Goal: Task Accomplishment & Management: Complete application form

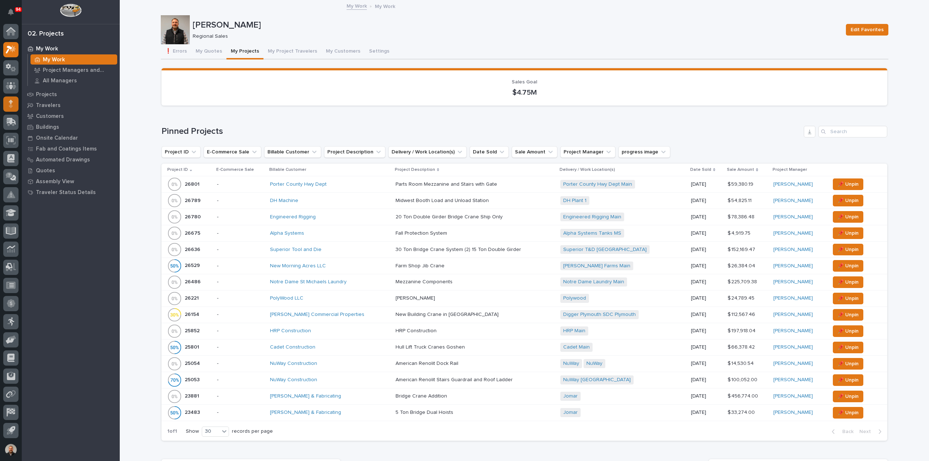
click at [12, 103] on icon at bounding box center [11, 102] width 4 height 4
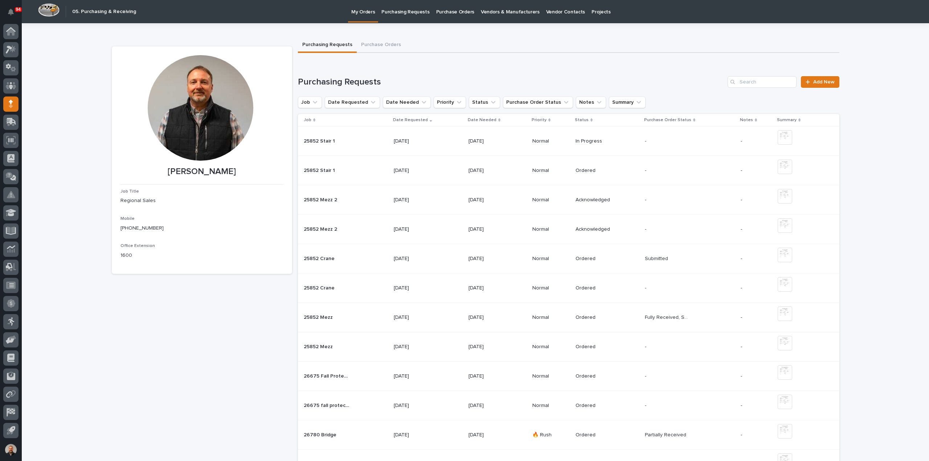
click at [408, 12] on p "Purchasing Requests" at bounding box center [406, 7] width 48 height 15
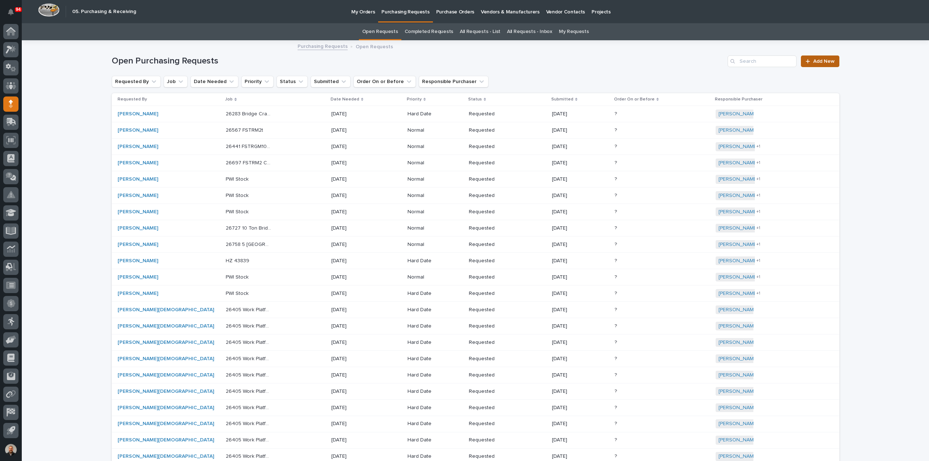
click at [816, 60] on span "Add New" at bounding box center [824, 61] width 21 height 5
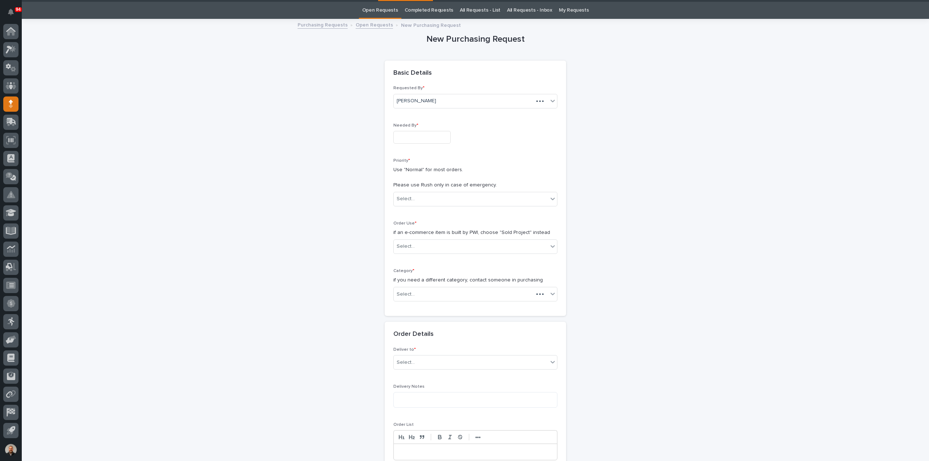
scroll to position [23, 0]
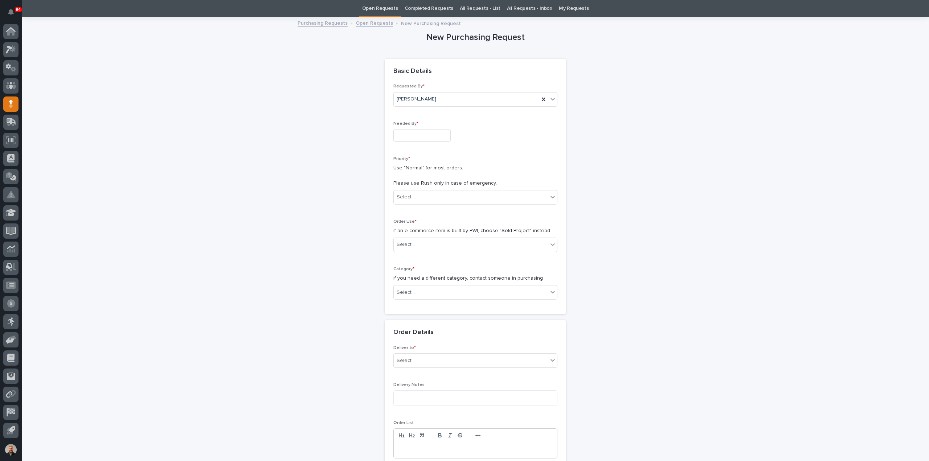
click at [406, 133] on input "text" at bounding box center [422, 135] width 57 height 13
click at [419, 66] on div "10" at bounding box center [417, 64] width 10 height 10
type input "**********"
click at [410, 195] on div "Select..." at bounding box center [406, 197] width 18 height 8
click at [408, 236] on div "Normal" at bounding box center [472, 235] width 163 height 13
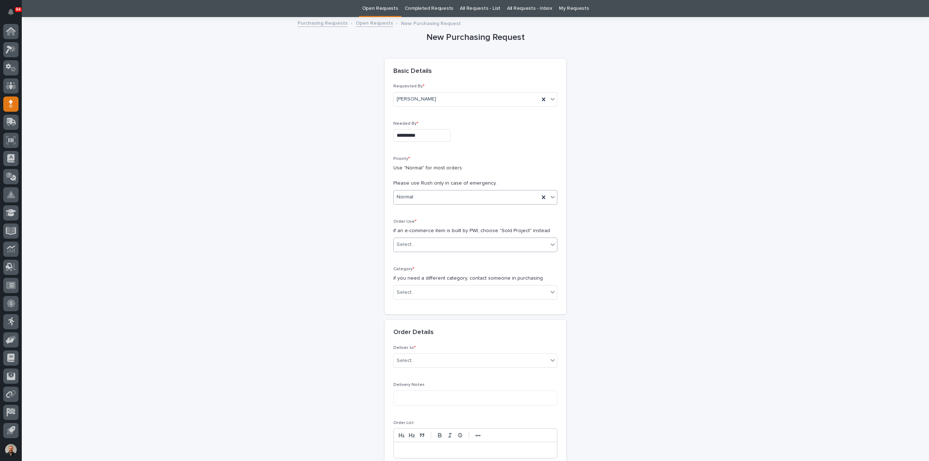
click at [408, 244] on div "Select..." at bounding box center [406, 245] width 18 height 8
click at [416, 257] on div "Sold Project" at bounding box center [472, 258] width 163 height 13
click at [407, 293] on div "Select..." at bounding box center [406, 293] width 18 height 8
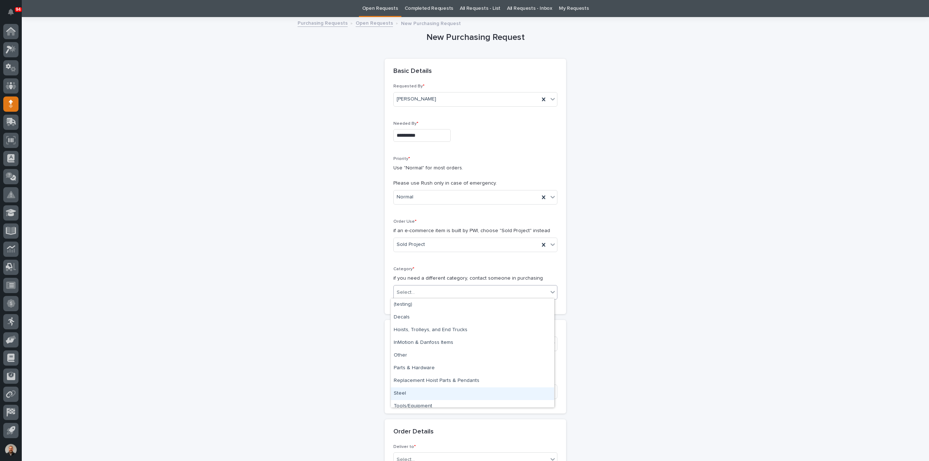
click at [411, 392] on div "Steel" at bounding box center [472, 394] width 163 height 13
click at [415, 340] on div "Select..." at bounding box center [471, 344] width 154 height 12
type input "*****"
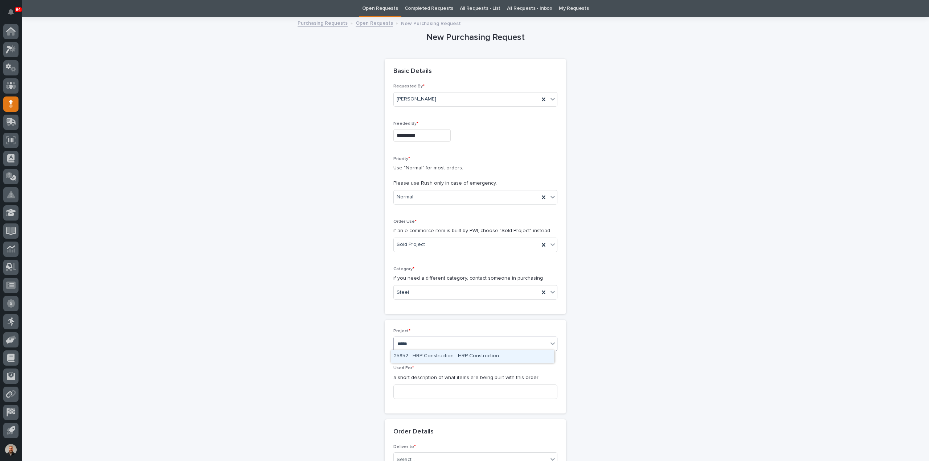
click at [420, 356] on div "25852 - HRP Construction - HRP Construction" at bounding box center [472, 356] width 163 height 13
click at [403, 392] on input at bounding box center [476, 392] width 164 height 15
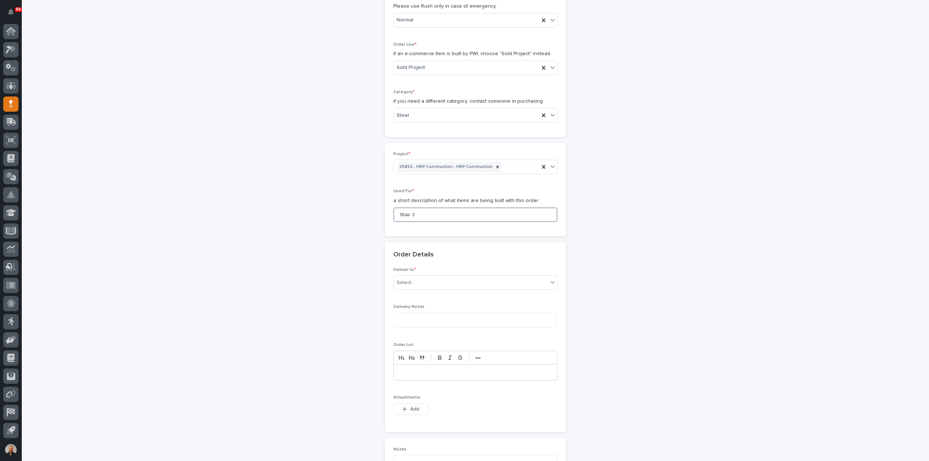
scroll to position [205, 0]
type input "Stair 2"
click at [414, 276] on div "Select..." at bounding box center [471, 279] width 154 height 12
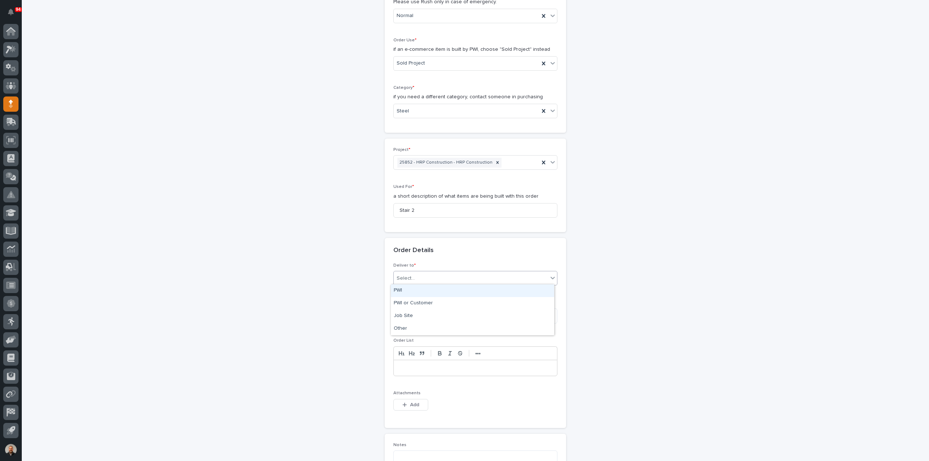
click at [414, 292] on div "PWI" at bounding box center [472, 291] width 163 height 13
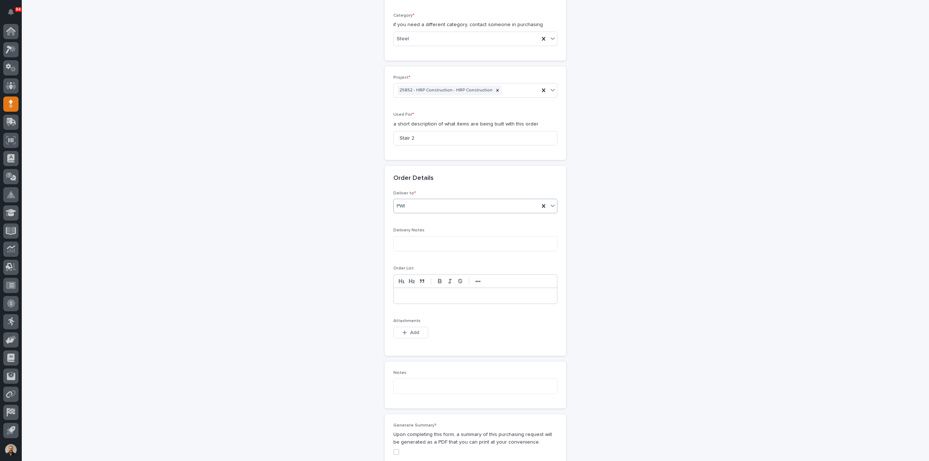
scroll to position [277, 0]
click at [410, 330] on span "Add" at bounding box center [414, 332] width 9 height 7
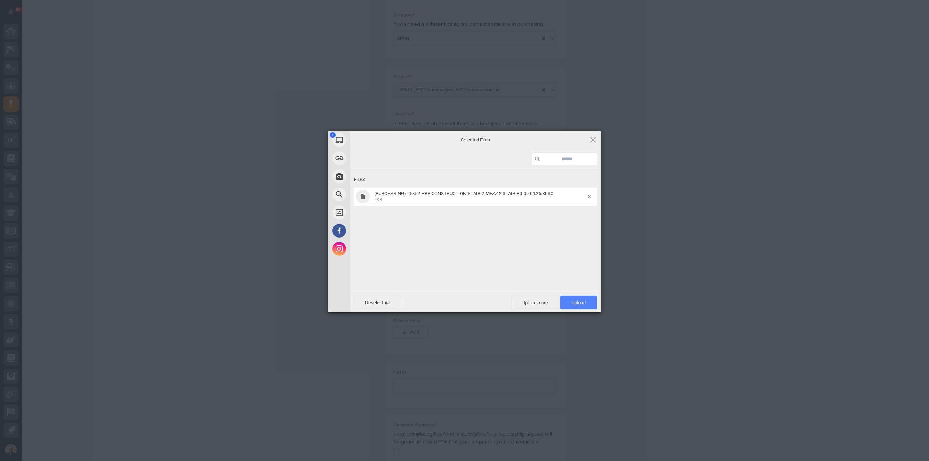
click at [585, 305] on span "Upload 1" at bounding box center [579, 302] width 14 height 5
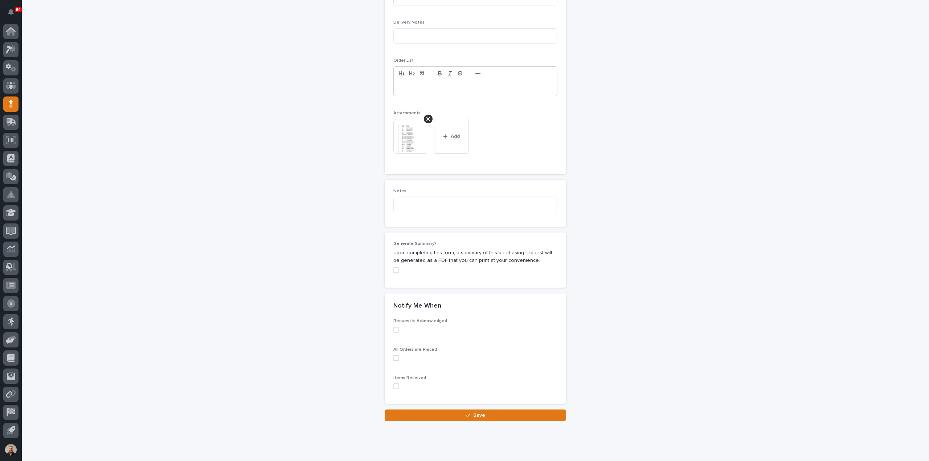
scroll to position [500, 0]
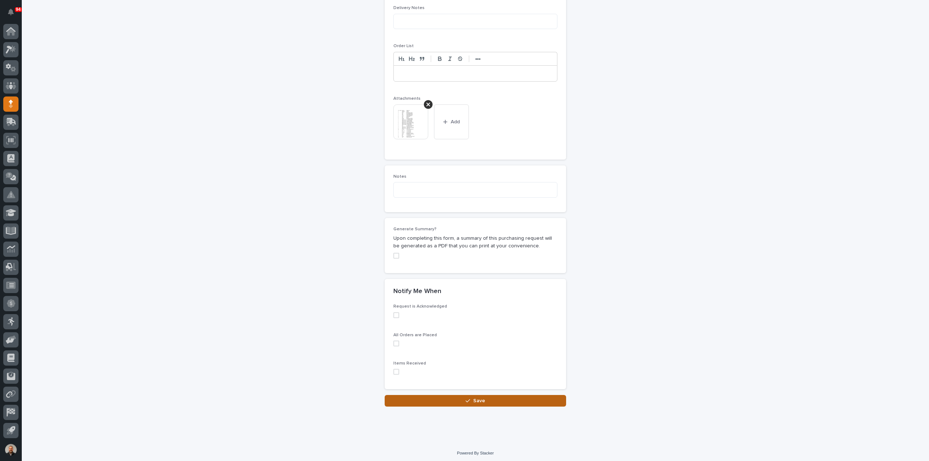
click at [475, 400] on span "Save" at bounding box center [479, 401] width 12 height 7
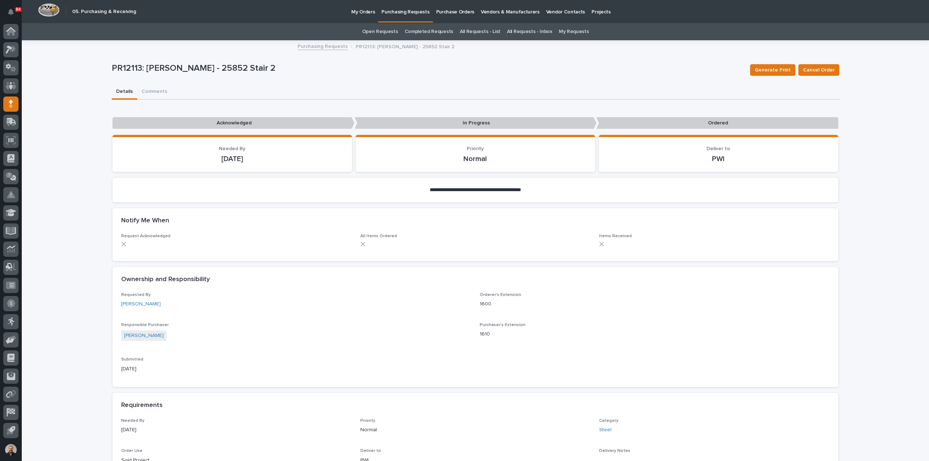
click at [409, 11] on p "Purchasing Requests" at bounding box center [406, 7] width 48 height 15
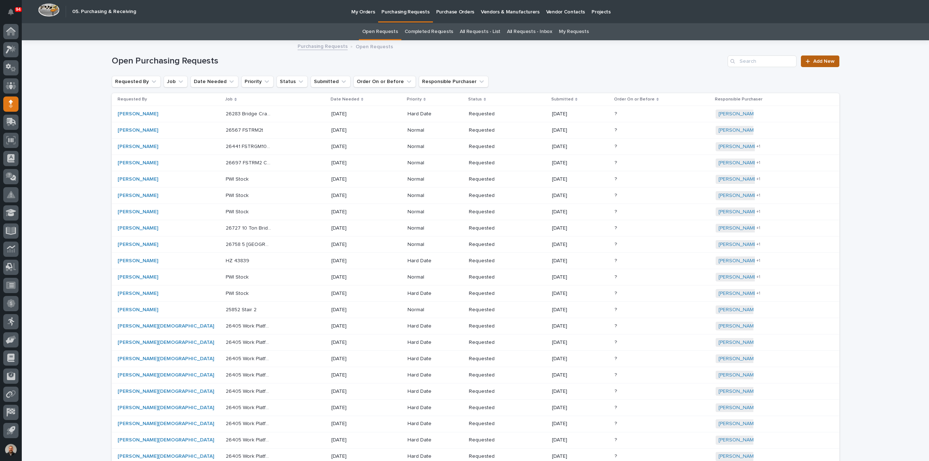
click at [815, 60] on span "Add New" at bounding box center [824, 61] width 21 height 5
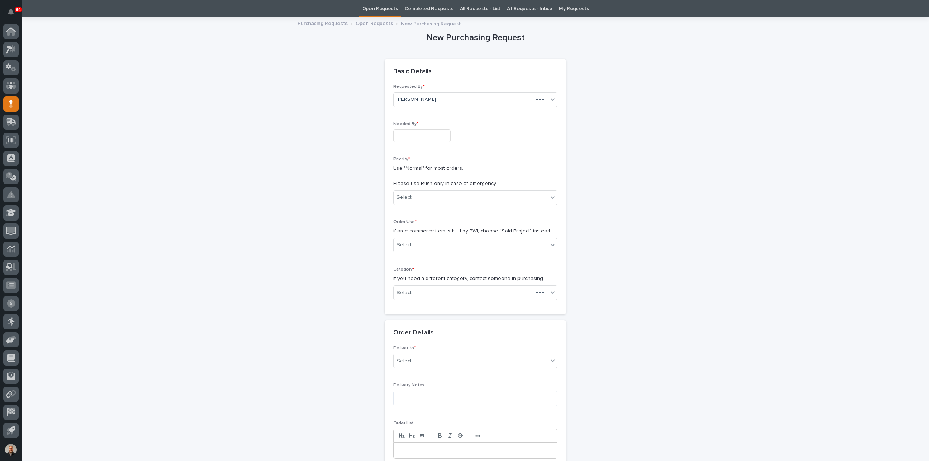
scroll to position [23, 0]
click at [410, 133] on input "text" at bounding box center [422, 135] width 57 height 13
click at [420, 66] on div "10" at bounding box center [417, 64] width 10 height 10
type input "**********"
click at [417, 195] on div "Select..." at bounding box center [471, 197] width 154 height 12
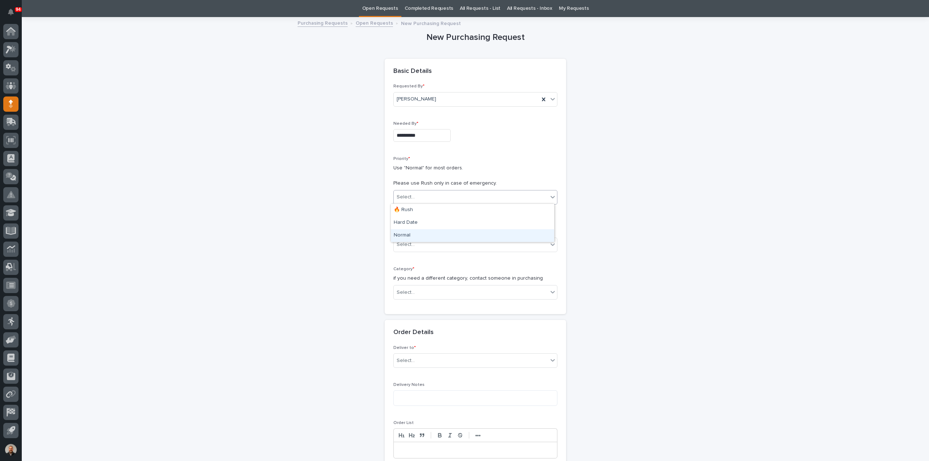
click at [412, 234] on div "Normal" at bounding box center [472, 235] width 163 height 13
click at [406, 244] on div "Select..." at bounding box center [406, 245] width 18 height 8
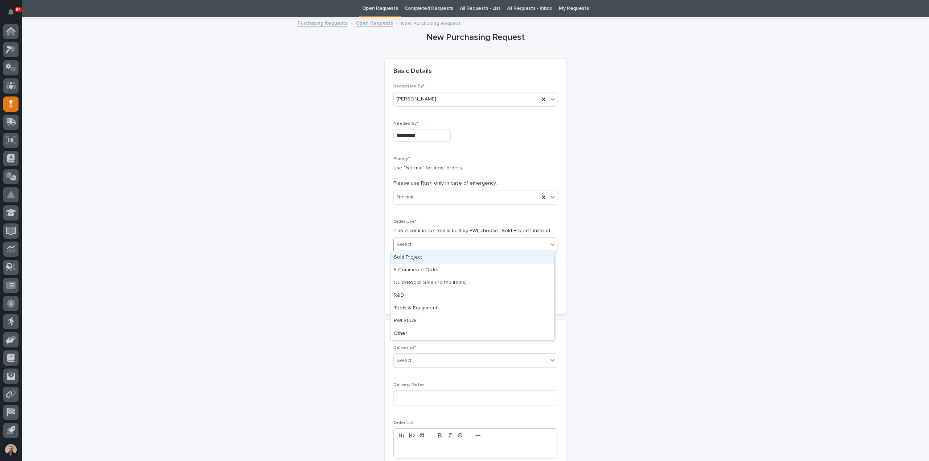
click at [407, 256] on div "Sold Project" at bounding box center [472, 258] width 163 height 13
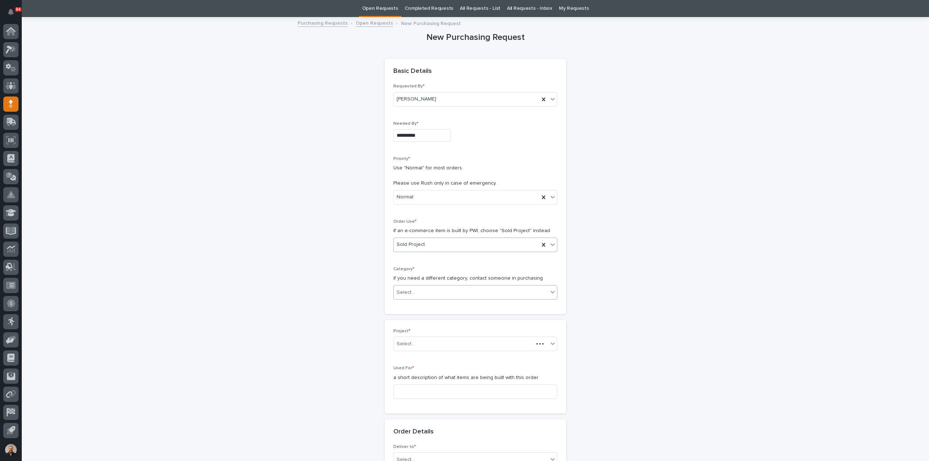
click at [400, 292] on div "Select..." at bounding box center [406, 293] width 18 height 8
drag, startPoint x: 409, startPoint y: 362, endPoint x: 410, endPoint y: 367, distance: 5.3
click at [410, 367] on div "Parts & Hardware" at bounding box center [472, 368] width 163 height 13
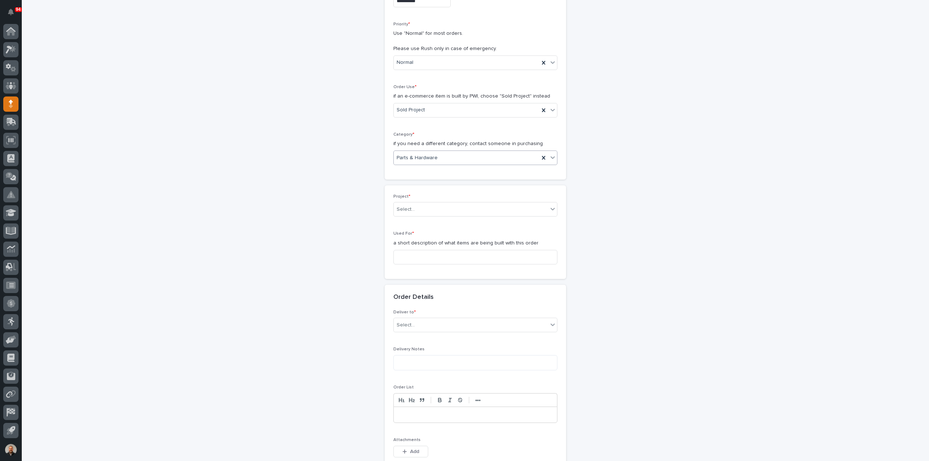
scroll to position [168, 0]
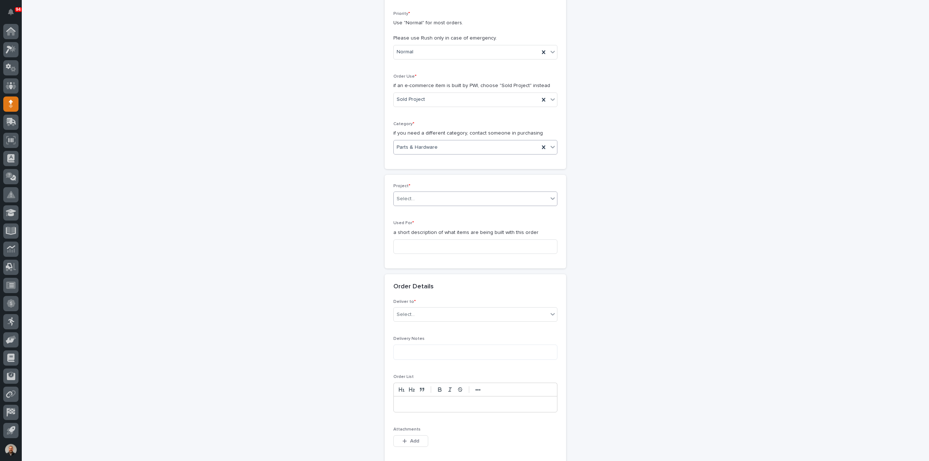
click at [421, 195] on div "Select..." at bounding box center [471, 199] width 154 height 12
type input "*****"
click at [425, 209] on div "25852 - HRP Construction - HRP Construction" at bounding box center [472, 211] width 163 height 13
click at [402, 246] on input at bounding box center [476, 247] width 164 height 15
type input "Stair 2"
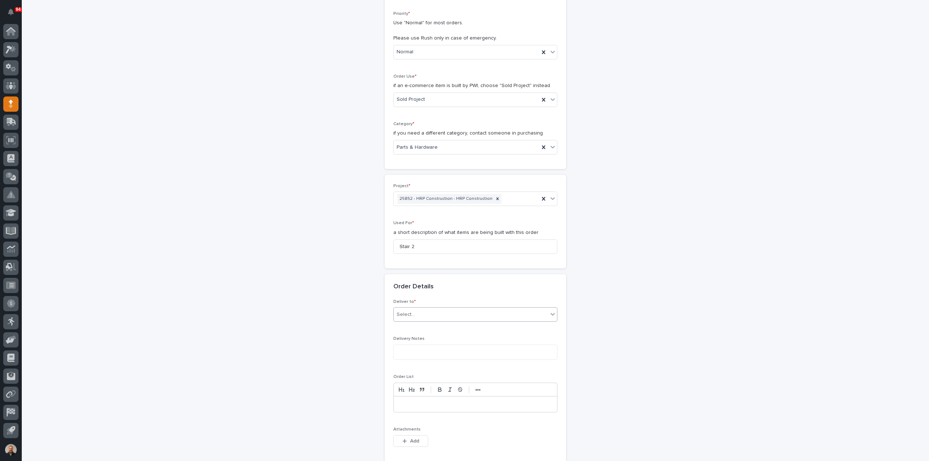
click at [411, 311] on div "Select..." at bounding box center [471, 315] width 154 height 12
click at [408, 326] on div "PWI" at bounding box center [472, 327] width 163 height 13
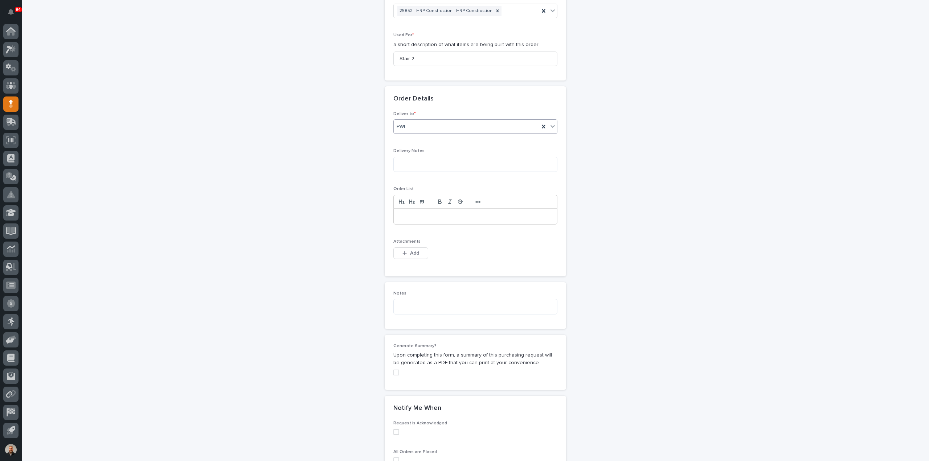
scroll to position [386, 0]
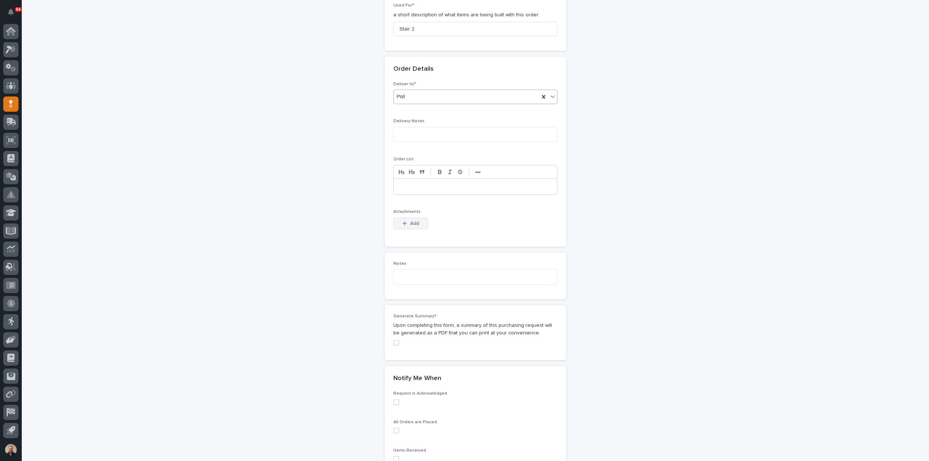
click at [410, 222] on span "Add" at bounding box center [414, 223] width 9 height 7
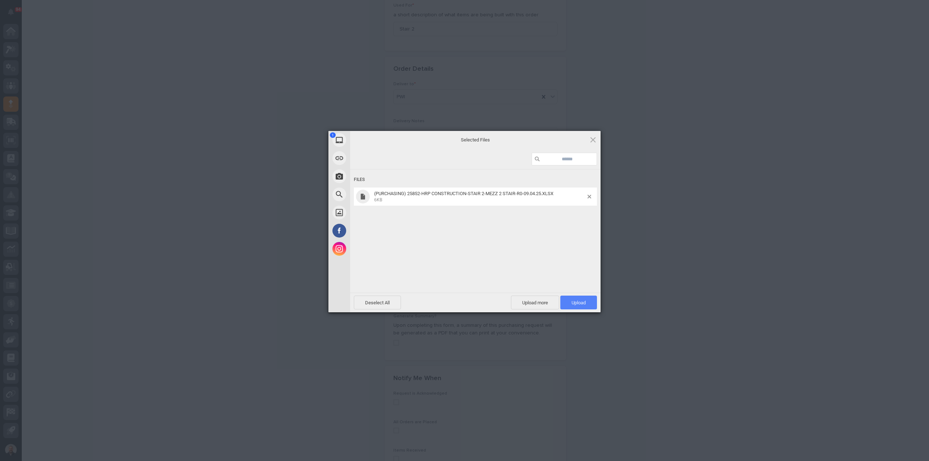
click at [581, 303] on span "Upload 1" at bounding box center [579, 302] width 14 height 5
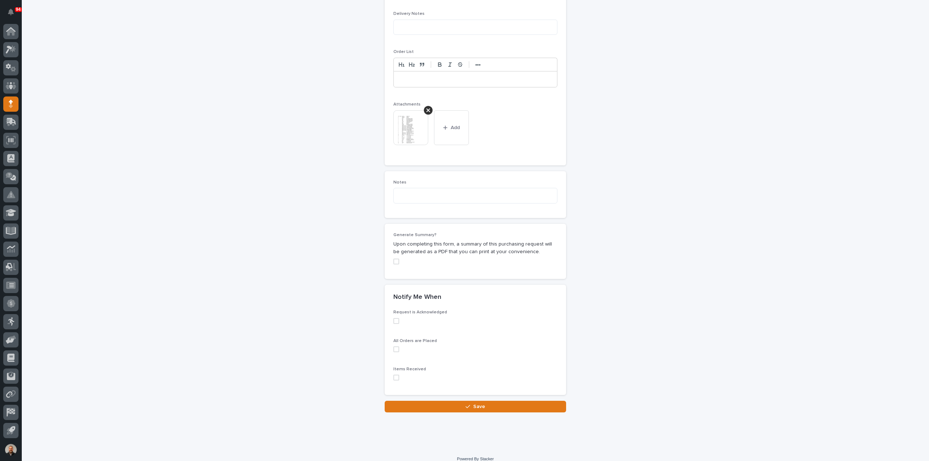
scroll to position [500, 0]
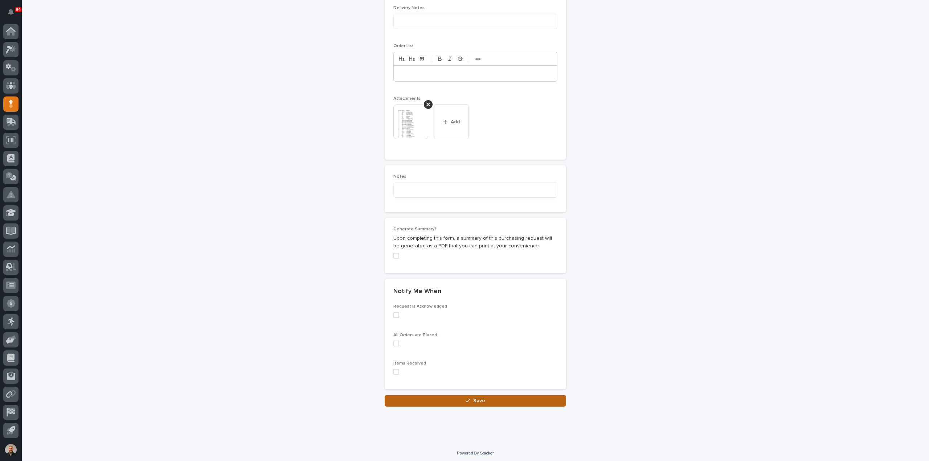
click at [470, 399] on div "button" at bounding box center [469, 401] width 7 height 5
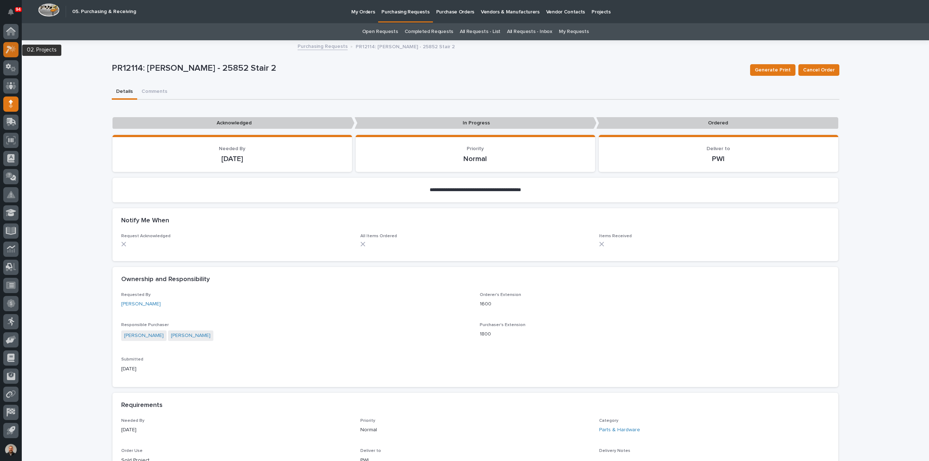
click at [10, 50] on icon at bounding box center [13, 48] width 6 height 7
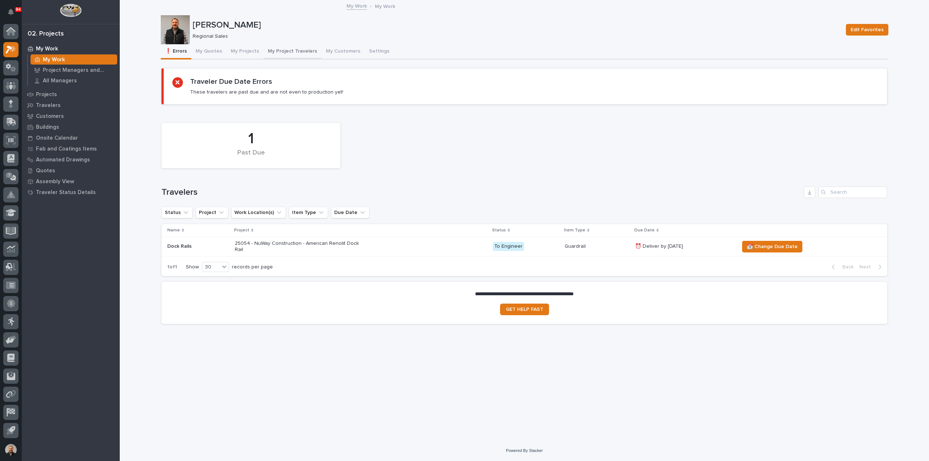
click at [294, 49] on button "My Project Travelers" at bounding box center [293, 51] width 58 height 15
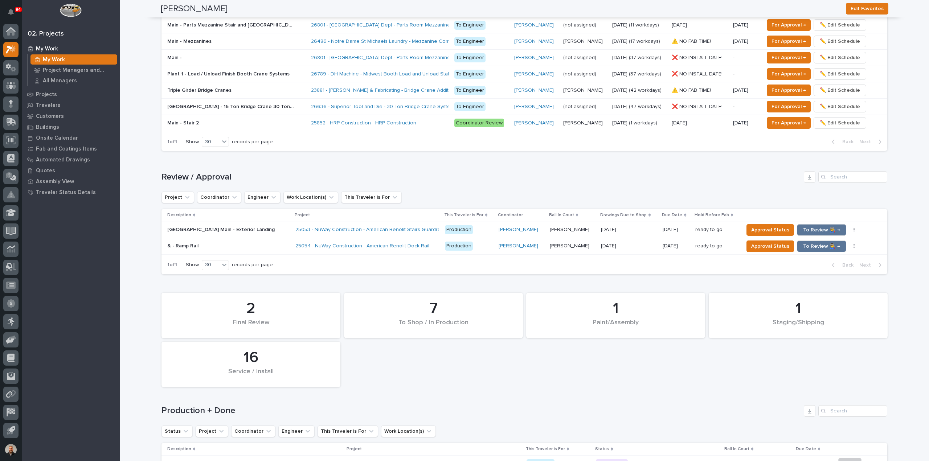
scroll to position [581, 0]
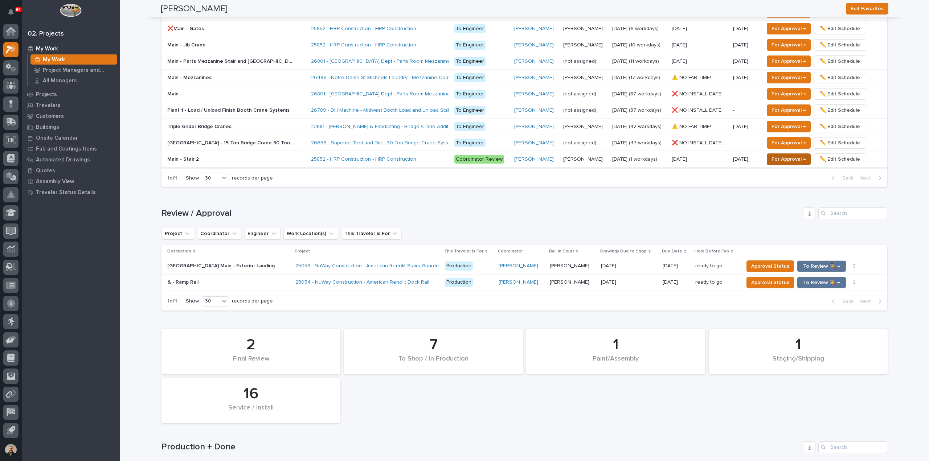
click at [783, 155] on span "For Approval →" at bounding box center [789, 159] width 34 height 9
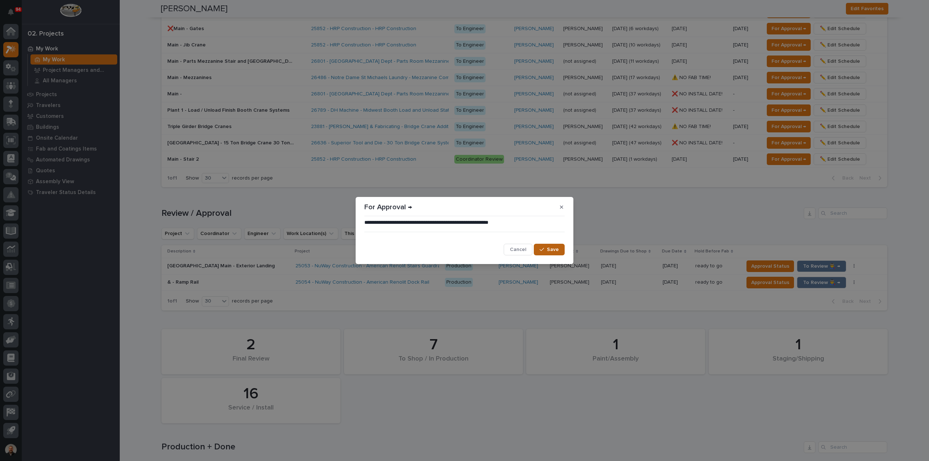
click at [549, 248] on span "Save" at bounding box center [553, 250] width 12 height 7
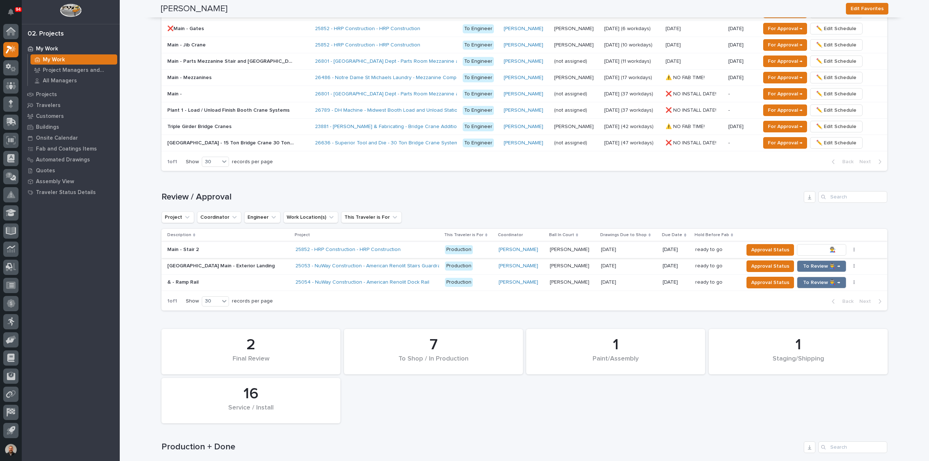
click at [808, 248] on span "To Review 👨‍🏭 →" at bounding box center [821, 250] width 37 height 9
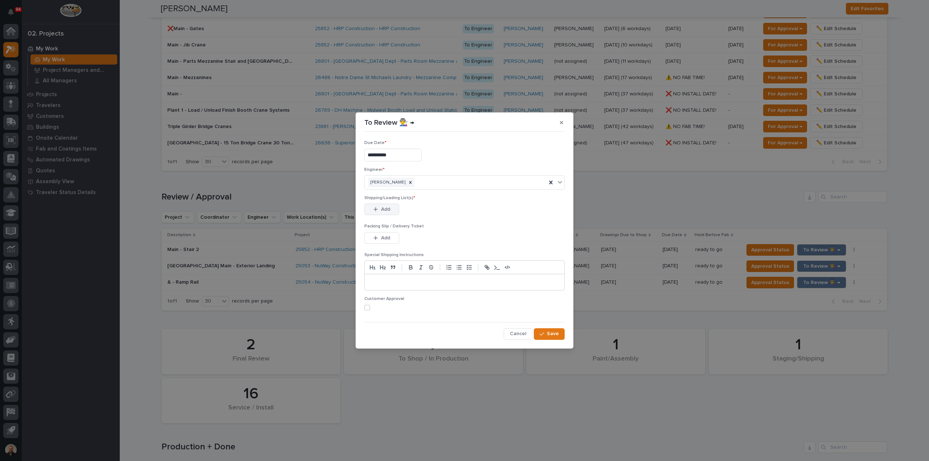
click at [382, 208] on span "Add" at bounding box center [385, 209] width 9 height 7
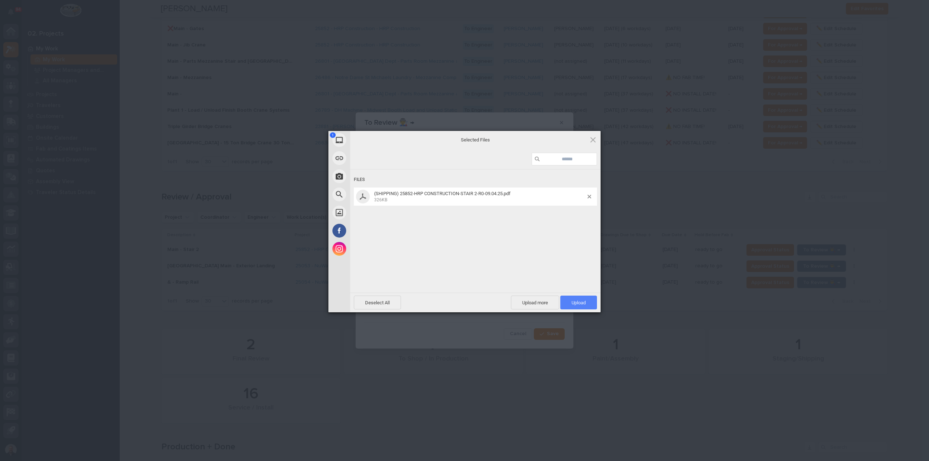
click at [582, 302] on span "Upload 1" at bounding box center [579, 302] width 14 height 5
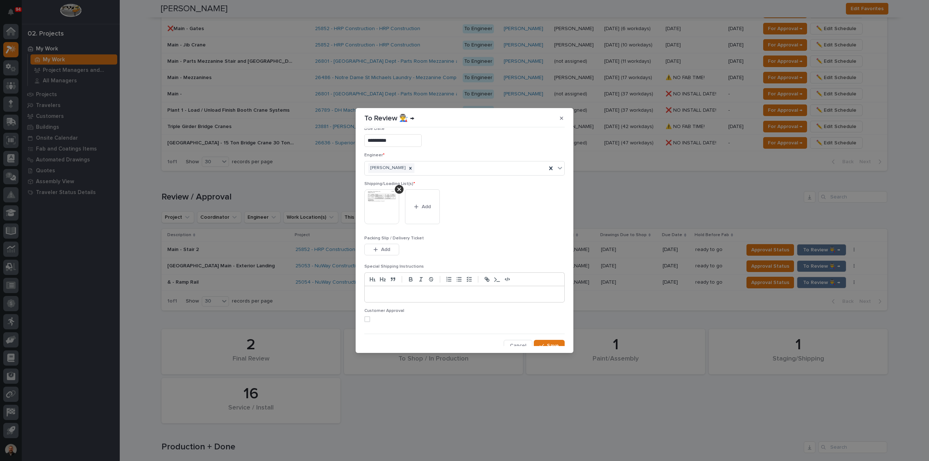
scroll to position [15, 0]
click at [551, 342] on span "Save" at bounding box center [553, 341] width 12 height 7
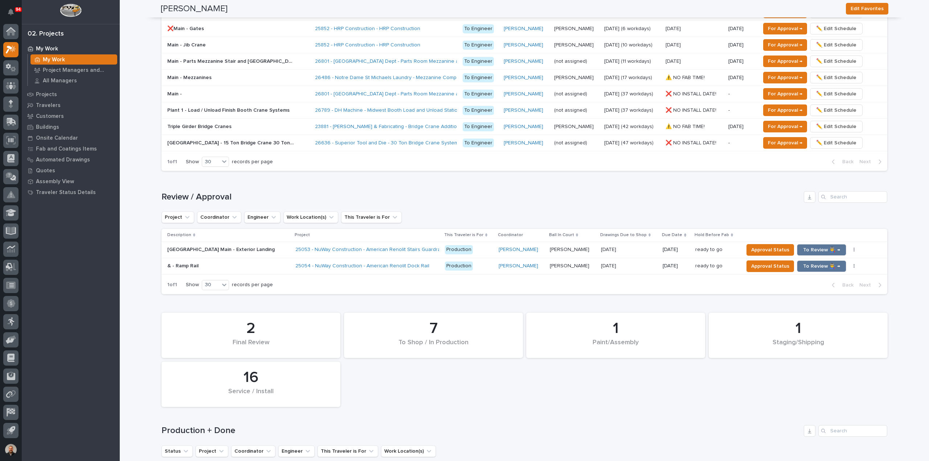
scroll to position [573, 0]
